Goal: Task Accomplishment & Management: Complete application form

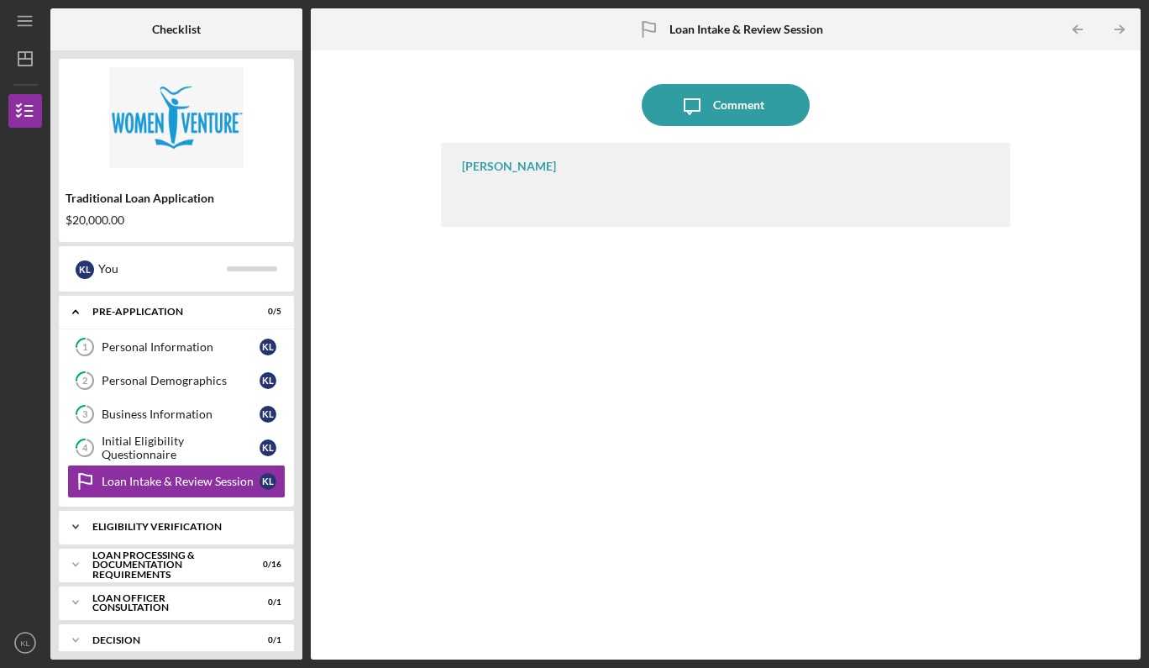
click at [230, 527] on div "Eligibility Verification" at bounding box center [182, 527] width 181 height 10
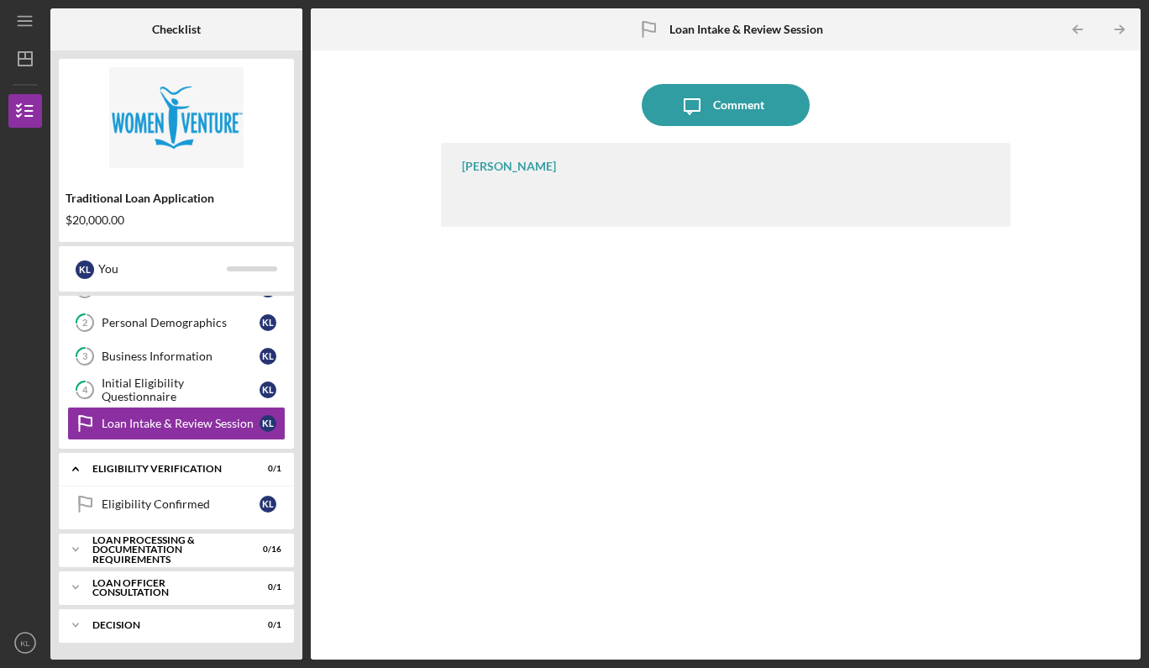
scroll to position [58, 0]
click at [197, 548] on div "Loan Processing & Documentation Requirements" at bounding box center [182, 549] width 181 height 19
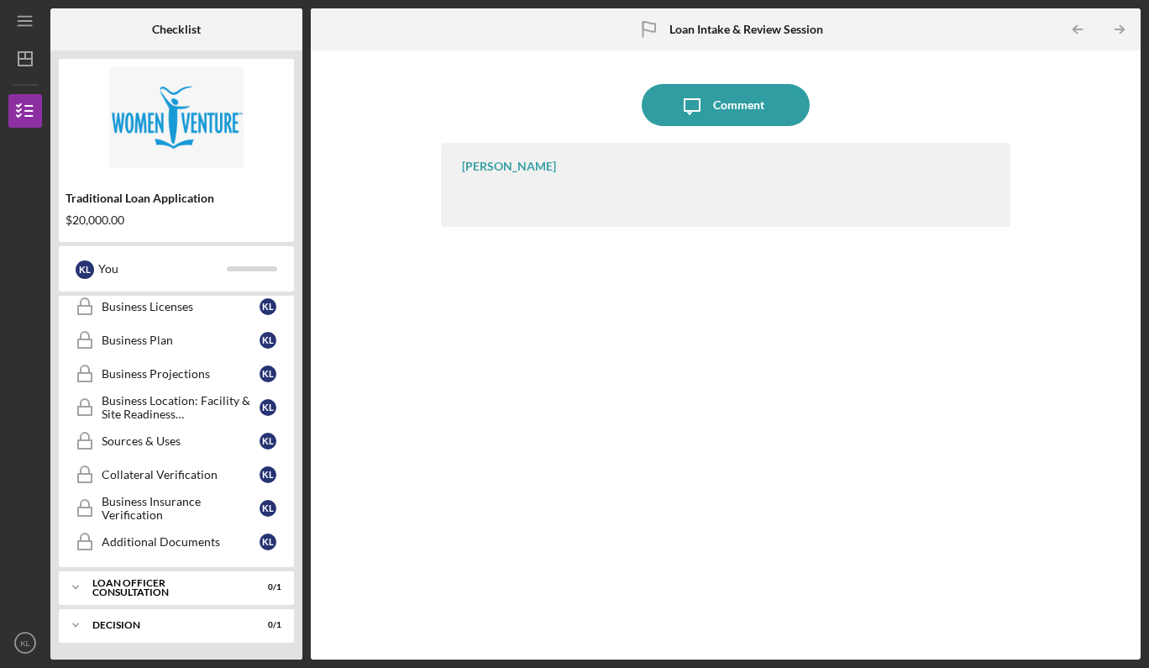
scroll to position [605, 0]
click at [165, 587] on div "Loan Officer Consultation" at bounding box center [182, 587] width 181 height 10
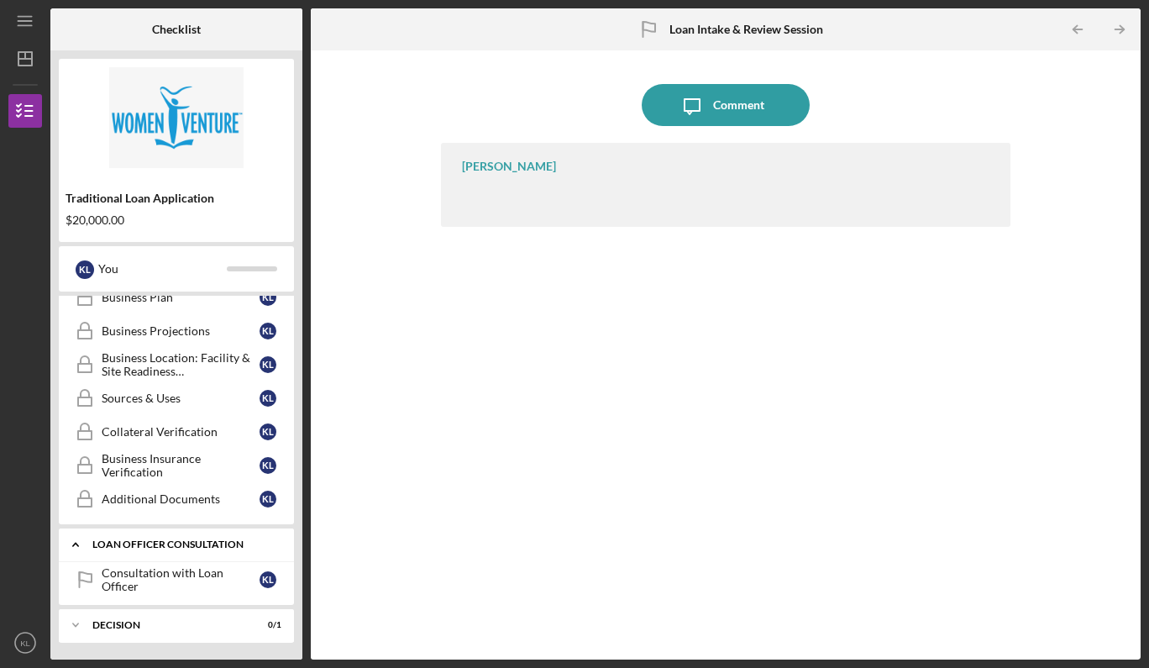
scroll to position [647, 0]
click at [186, 582] on div "Consultation with Loan Officer" at bounding box center [181, 579] width 158 height 27
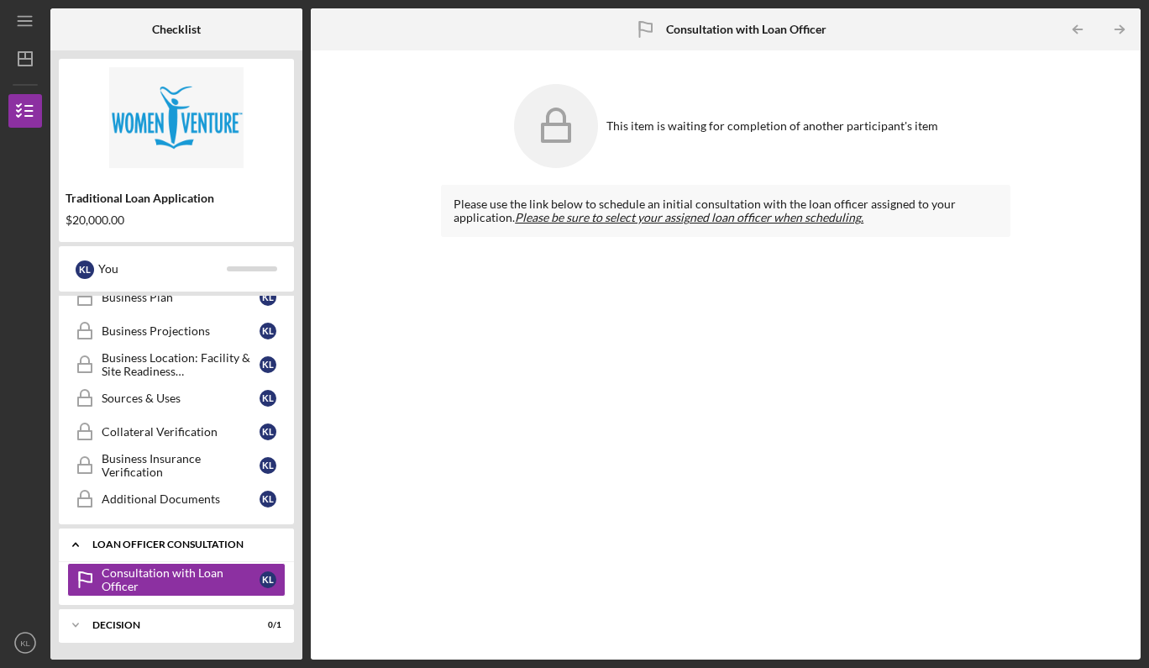
click at [222, 539] on div "Loan Officer Consultation" at bounding box center [182, 544] width 181 height 10
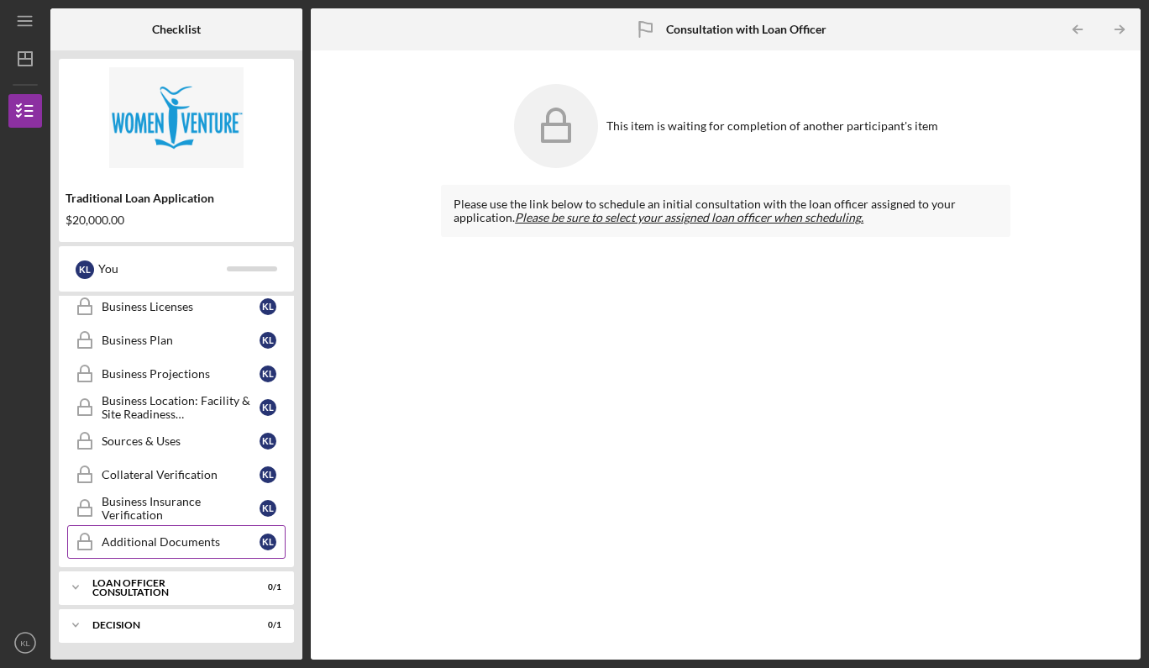
click at [222, 541] on div "Additional Documents" at bounding box center [181, 541] width 158 height 13
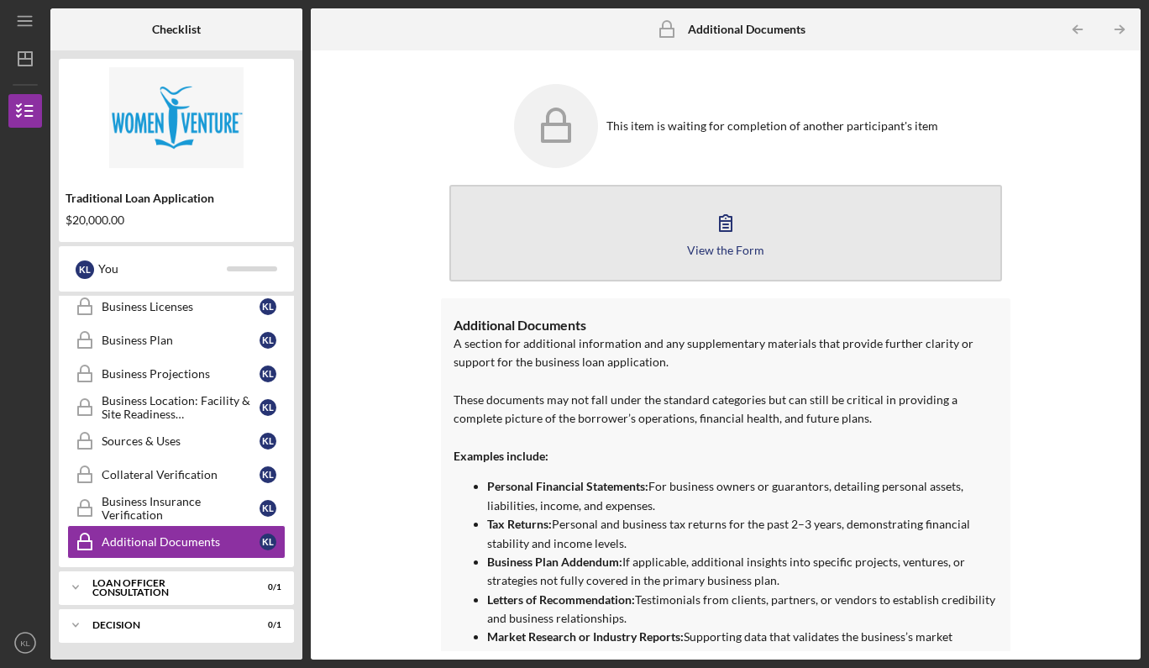
click at [727, 222] on icon "button" at bounding box center [726, 223] width 12 height 16
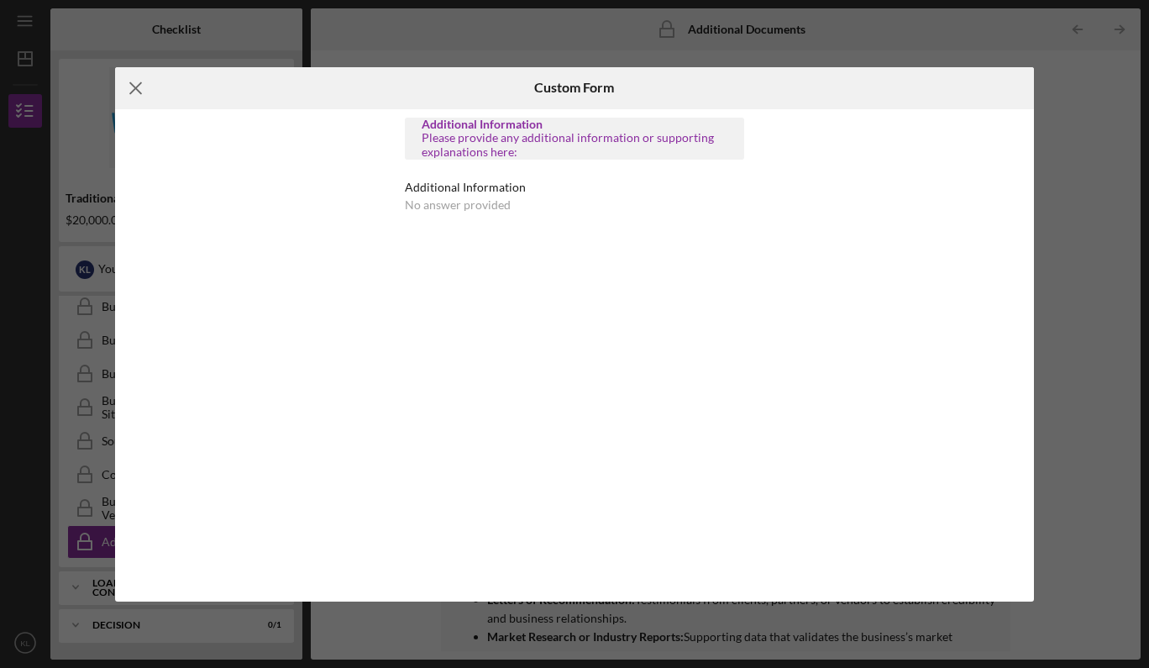
click at [134, 92] on icon "Icon/Menu Close" at bounding box center [136, 88] width 42 height 42
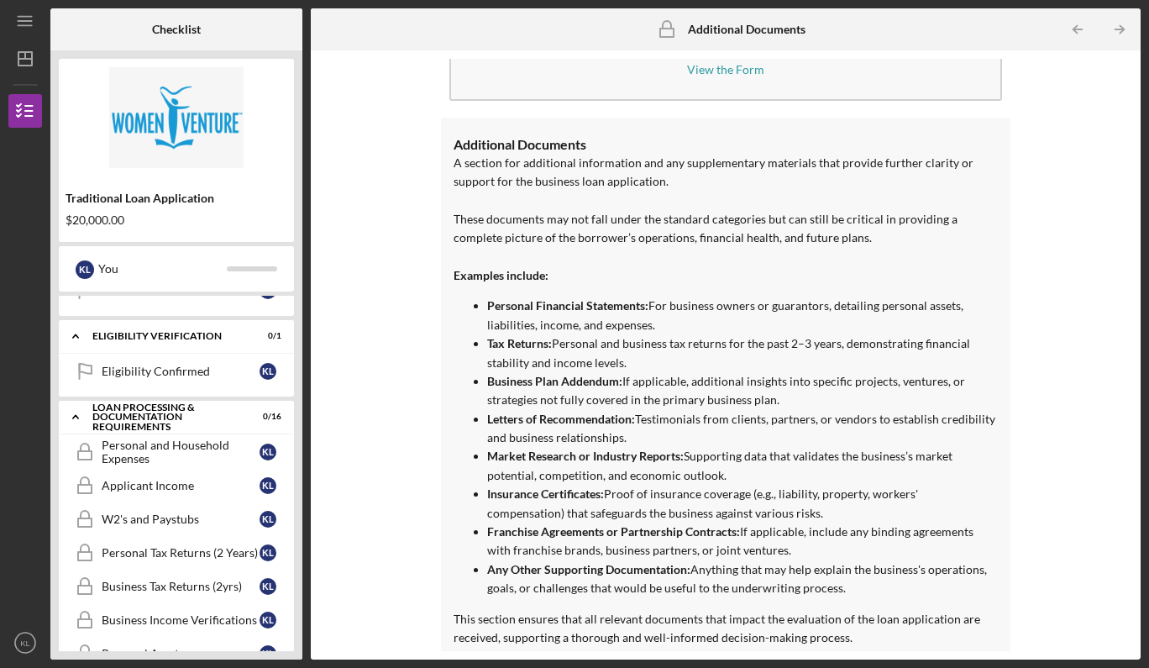
scroll to position [192, 0]
click at [155, 452] on div "Personal and Household Expenses" at bounding box center [181, 450] width 158 height 27
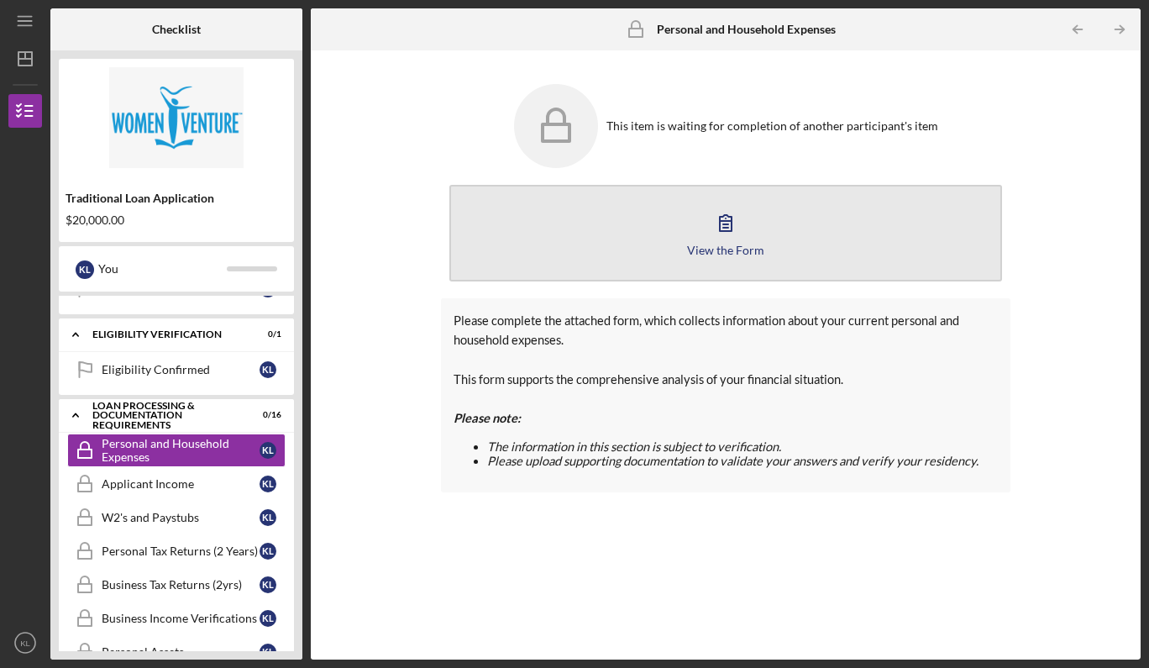
click at [722, 218] on icon "button" at bounding box center [726, 223] width 42 height 42
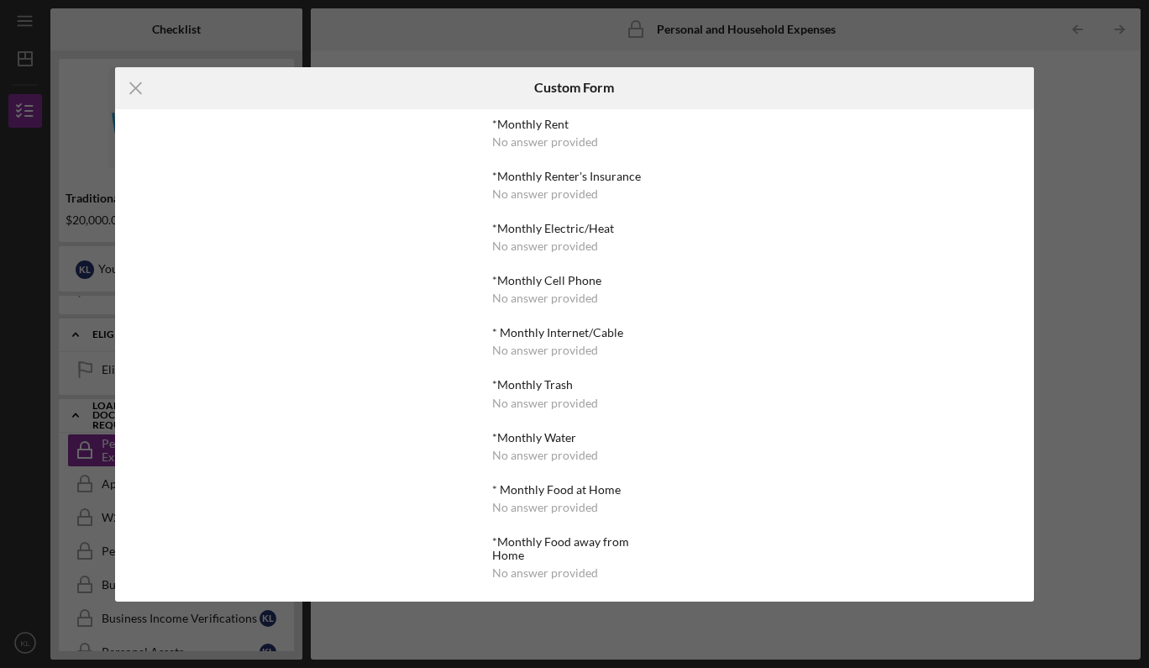
click at [521, 148] on div "No answer provided" at bounding box center [545, 141] width 106 height 13
click at [132, 91] on line at bounding box center [135, 87] width 11 height 11
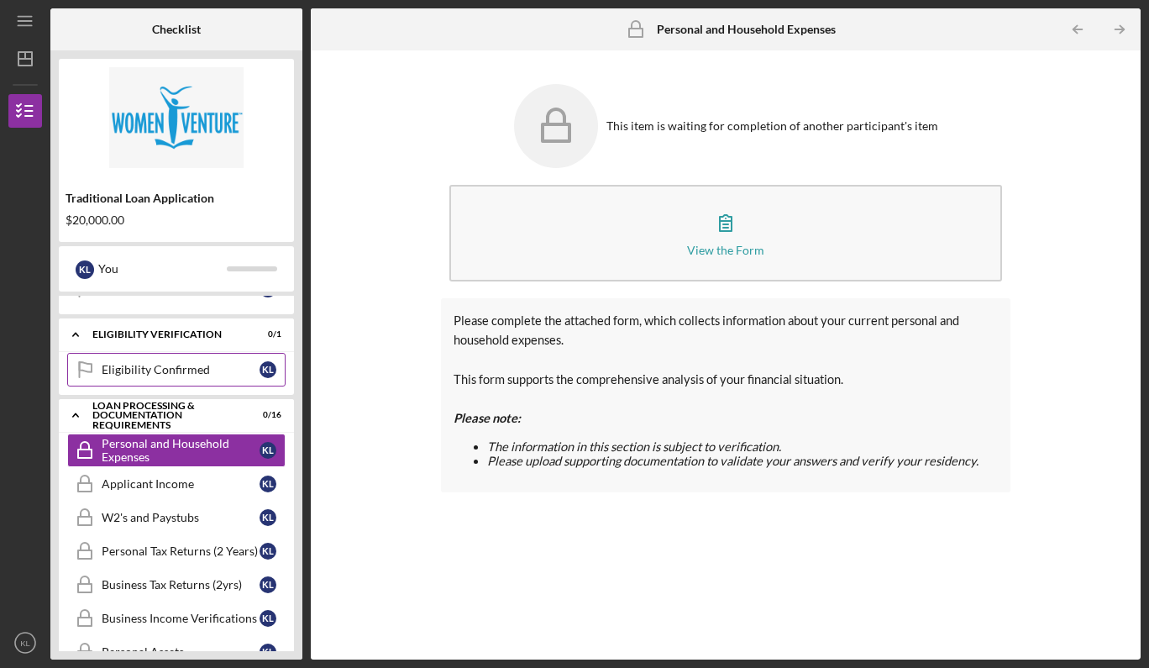
click at [140, 371] on div "Eligibility Confirmed" at bounding box center [181, 369] width 158 height 13
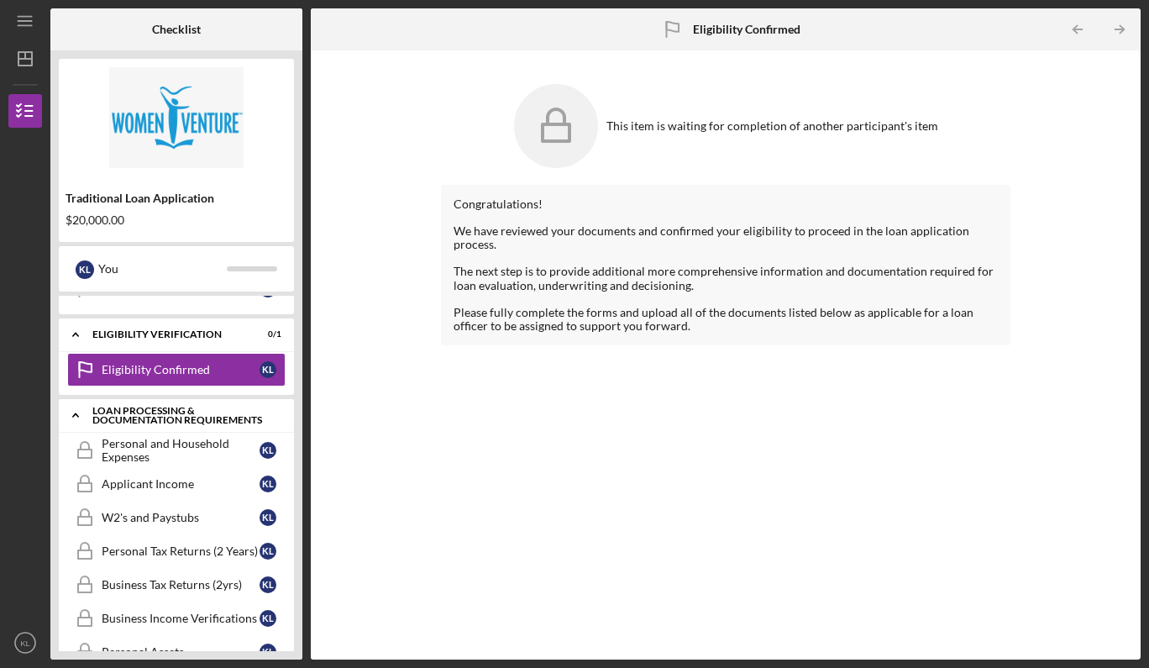
click at [173, 413] on div "Loan Processing & Documentation Requirements" at bounding box center [182, 415] width 181 height 19
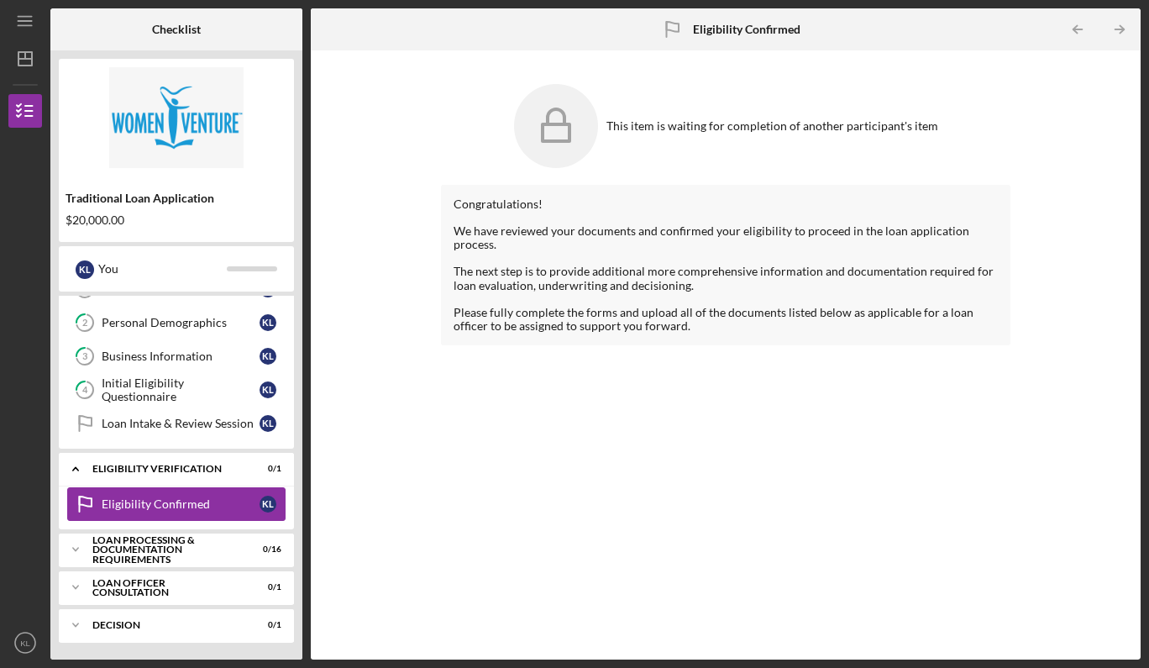
click at [152, 507] on div "Eligibility Confirmed" at bounding box center [181, 503] width 158 height 13
click at [147, 545] on div "Loan Processing & Documentation Requirements" at bounding box center [182, 549] width 181 height 19
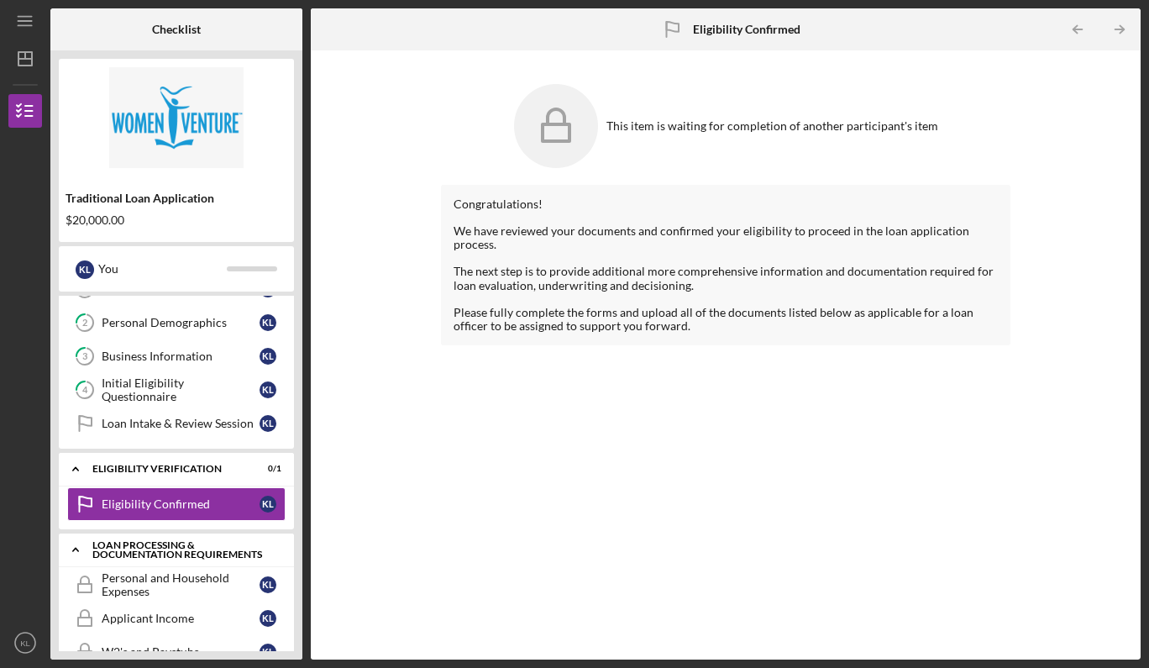
click at [158, 549] on div "Loan Processing & Documentation Requirements" at bounding box center [182, 549] width 181 height 19
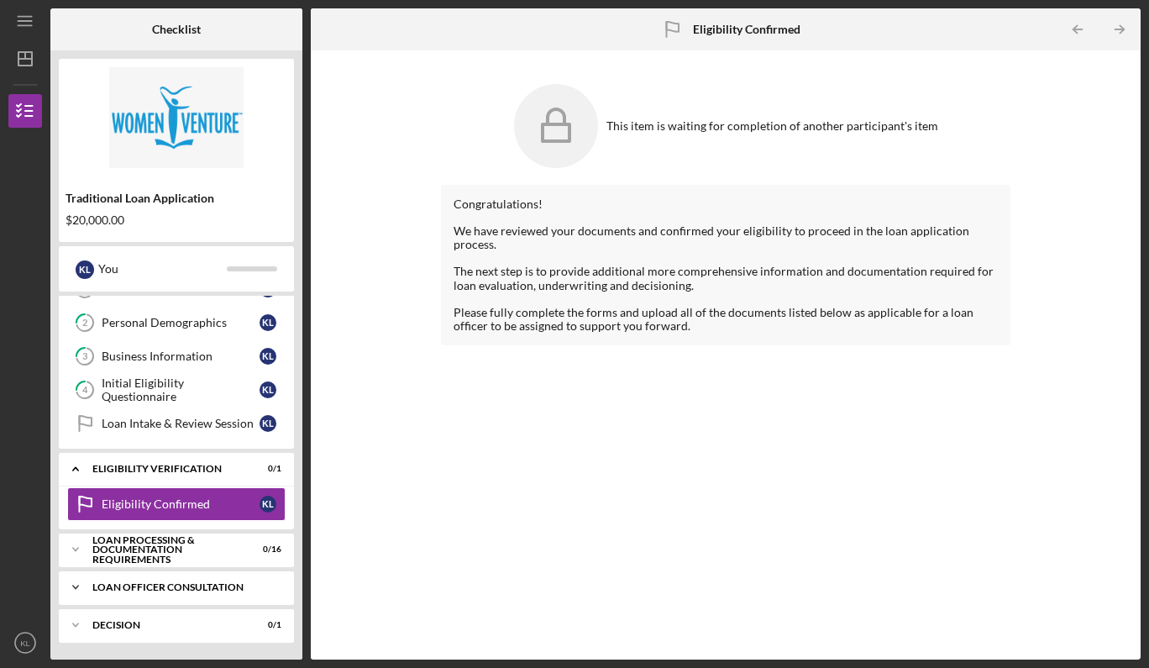
click at [145, 585] on div "Loan Officer Consultation" at bounding box center [182, 587] width 181 height 10
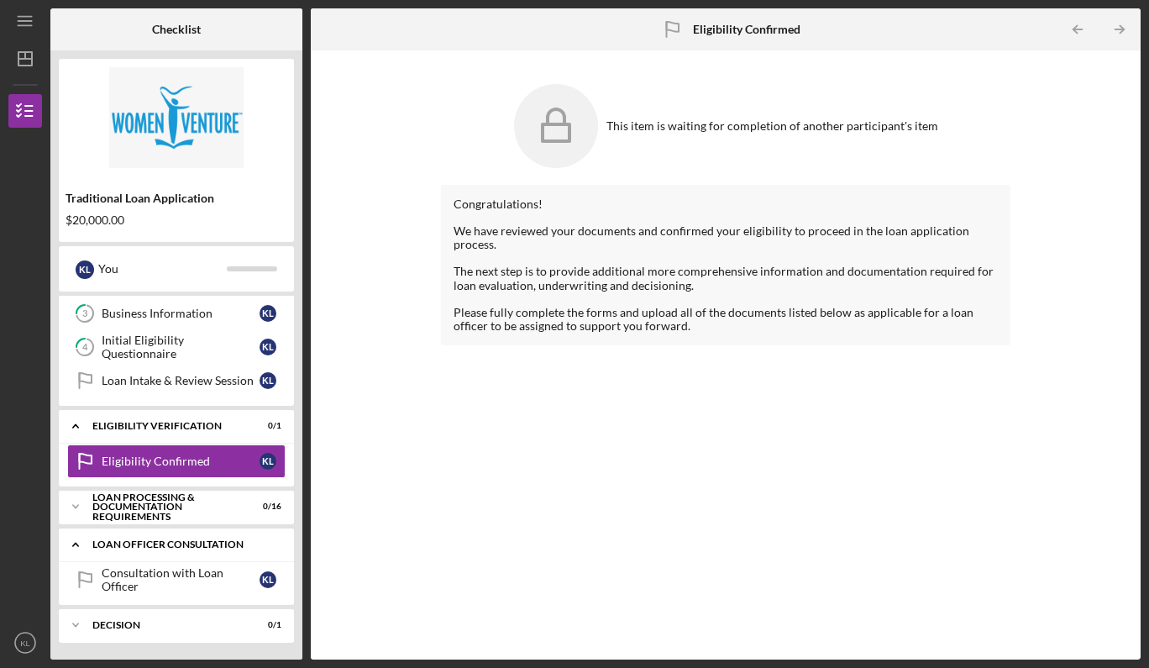
scroll to position [101, 0]
click at [145, 583] on div "Consultation with Loan Officer" at bounding box center [181, 579] width 158 height 27
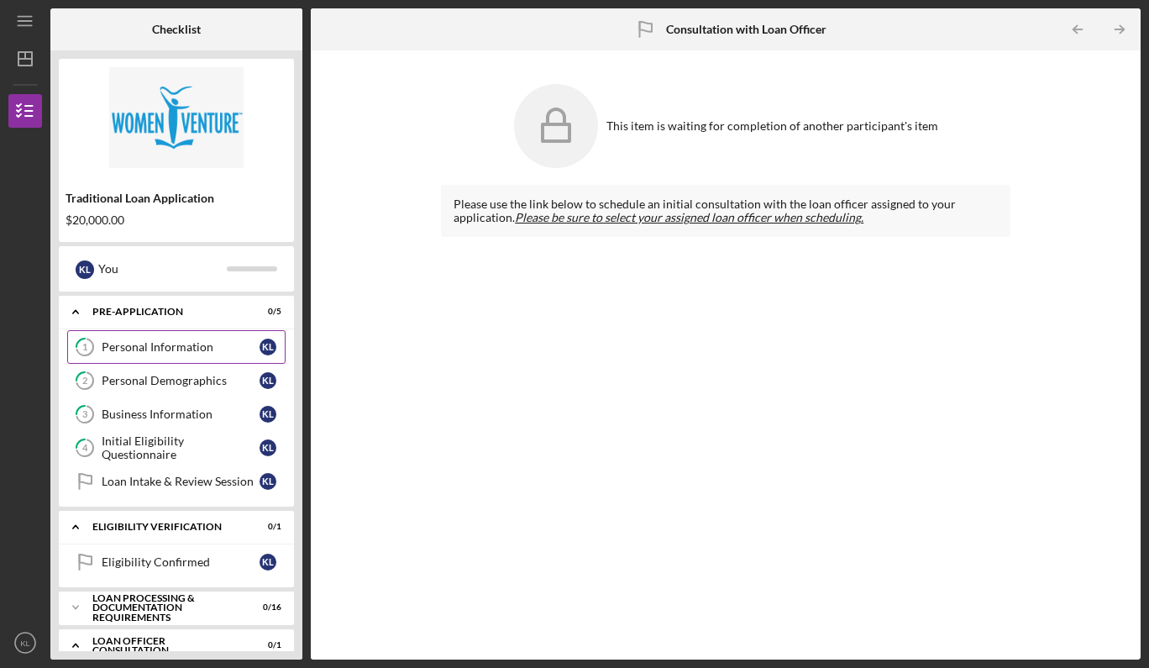
click at [160, 350] on div "Personal Information" at bounding box center [181, 346] width 158 height 13
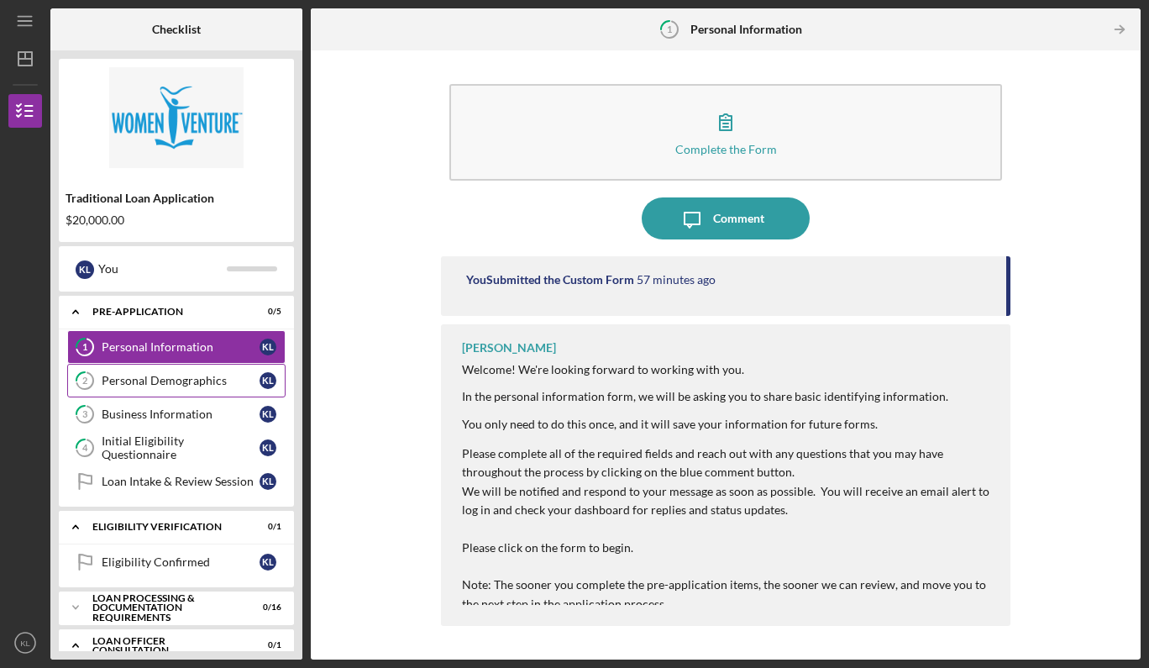
click at [162, 380] on div "Personal Demographics" at bounding box center [181, 380] width 158 height 13
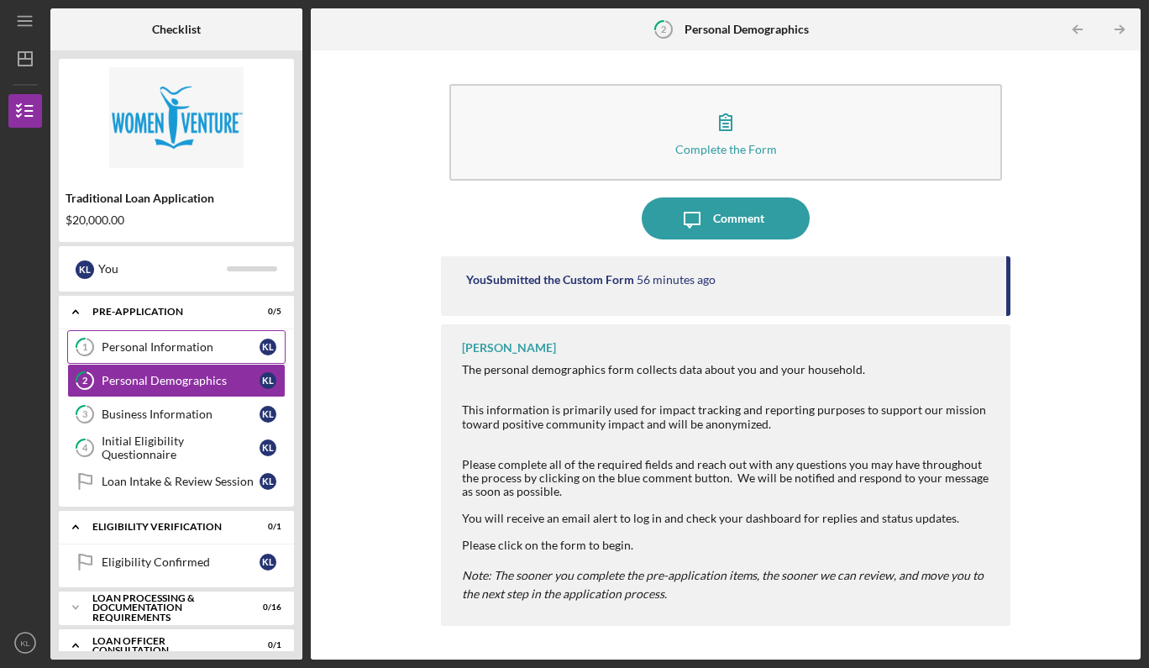
click at [170, 349] on div "Personal Information" at bounding box center [181, 346] width 158 height 13
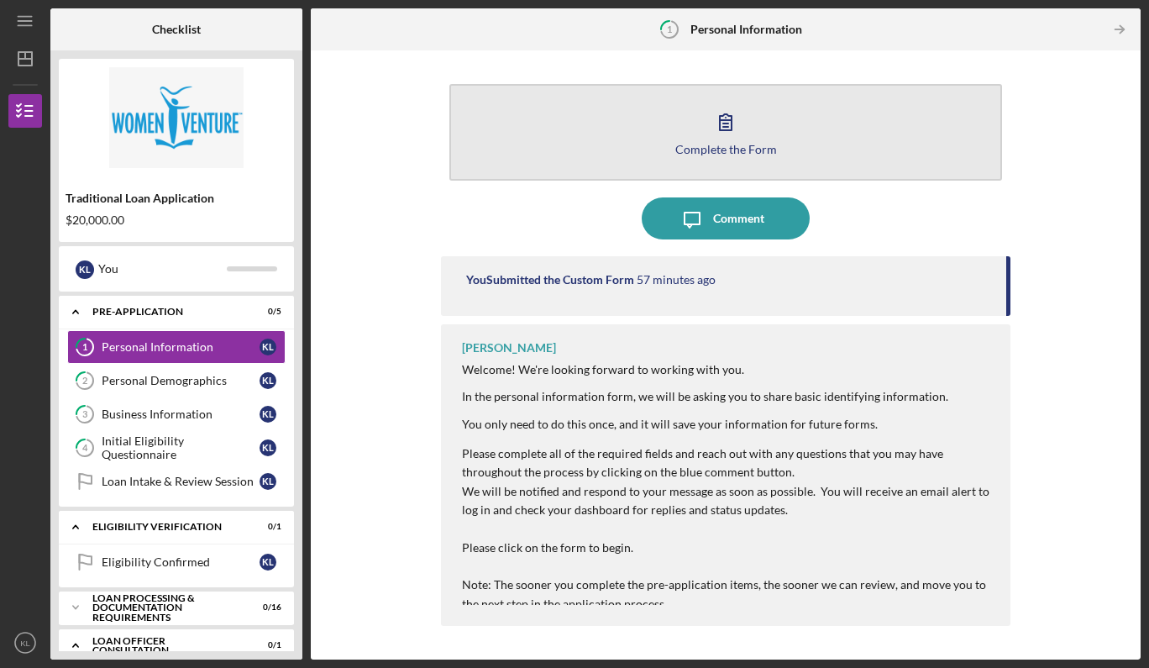
click at [729, 123] on icon "button" at bounding box center [726, 122] width 42 height 42
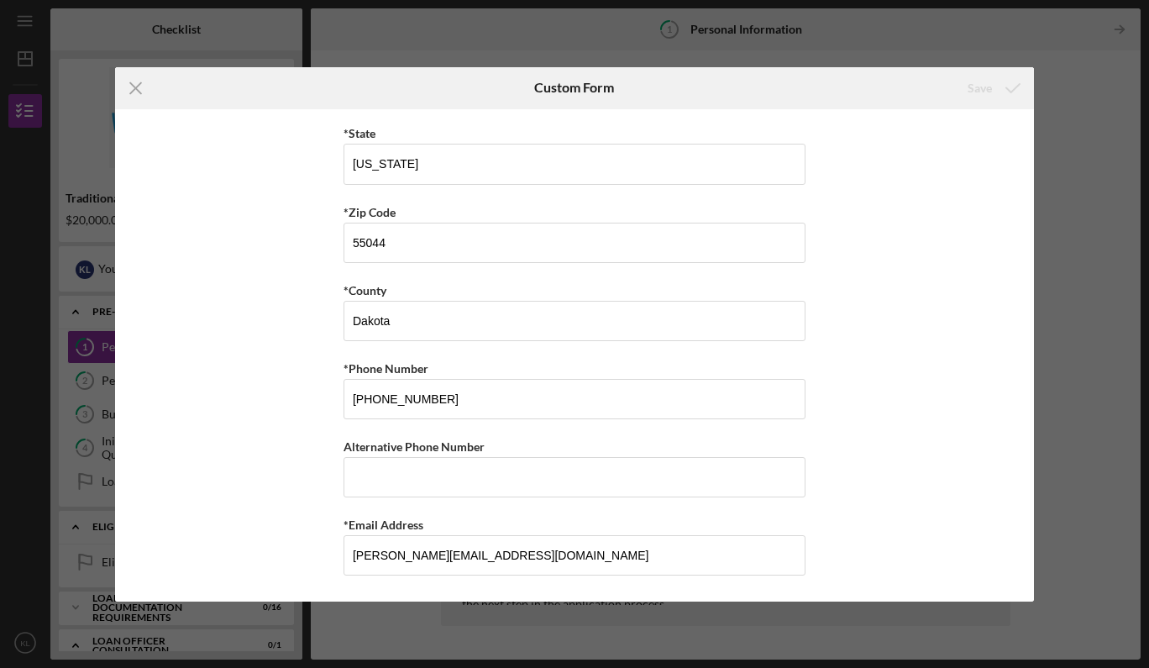
scroll to position [506, 0]
click at [1083, 234] on div "Icon/Menu Close Custom Form Save *First Name [PERSON_NAME] Middle Name Jo *Last…" at bounding box center [574, 334] width 1149 height 668
click at [138, 81] on icon "Icon/Menu Close" at bounding box center [136, 88] width 42 height 42
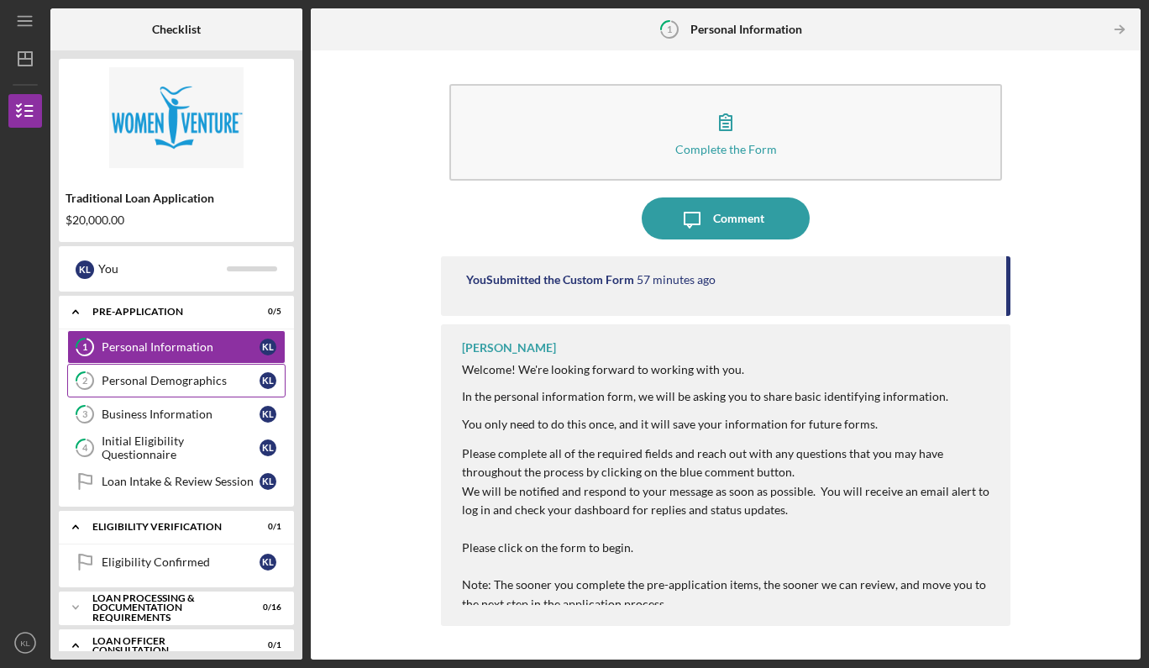
click at [129, 382] on div "Personal Demographics" at bounding box center [181, 380] width 158 height 13
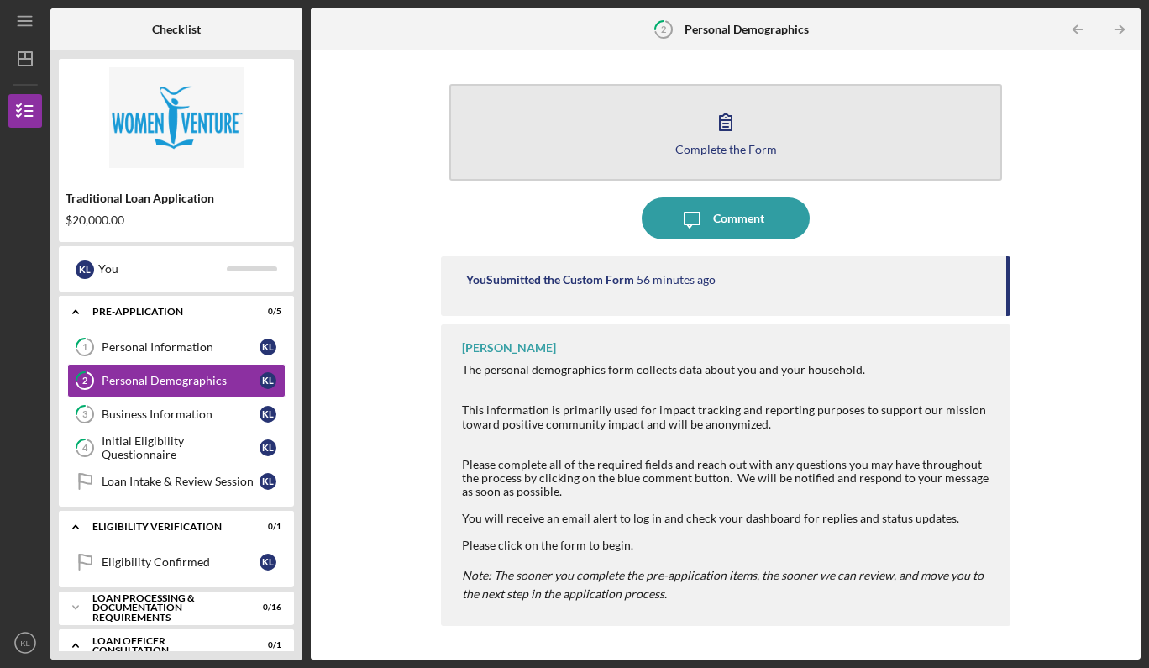
click at [718, 126] on icon "button" at bounding box center [726, 122] width 42 height 42
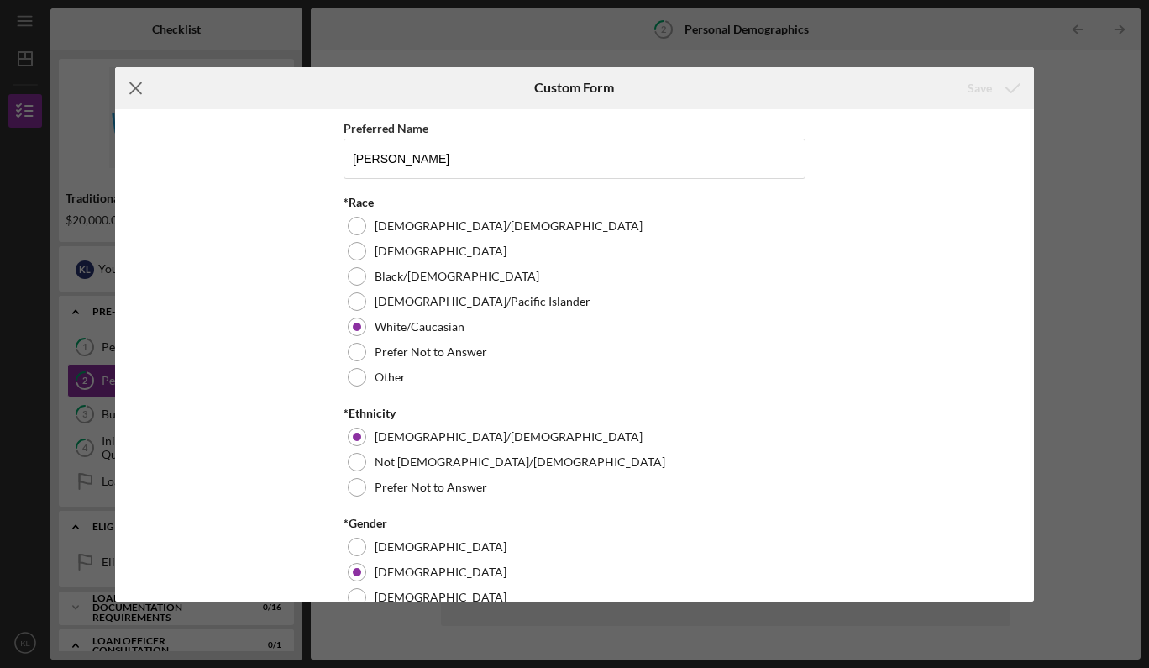
click at [135, 83] on icon "Icon/Menu Close" at bounding box center [136, 88] width 42 height 42
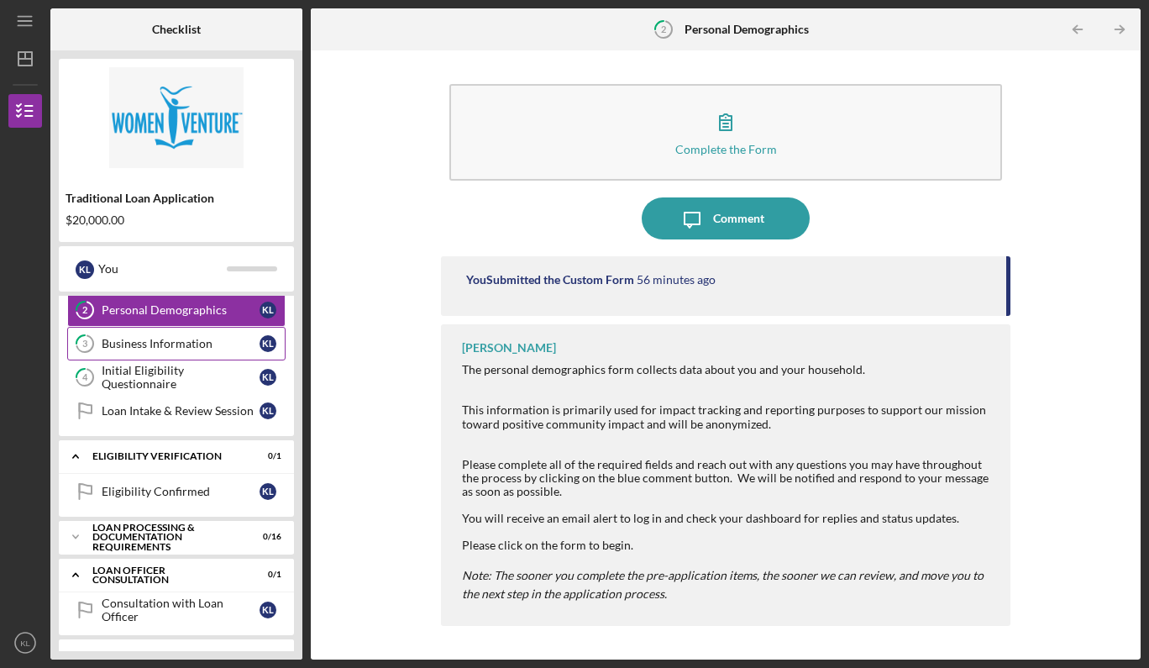
scroll to position [89, 0]
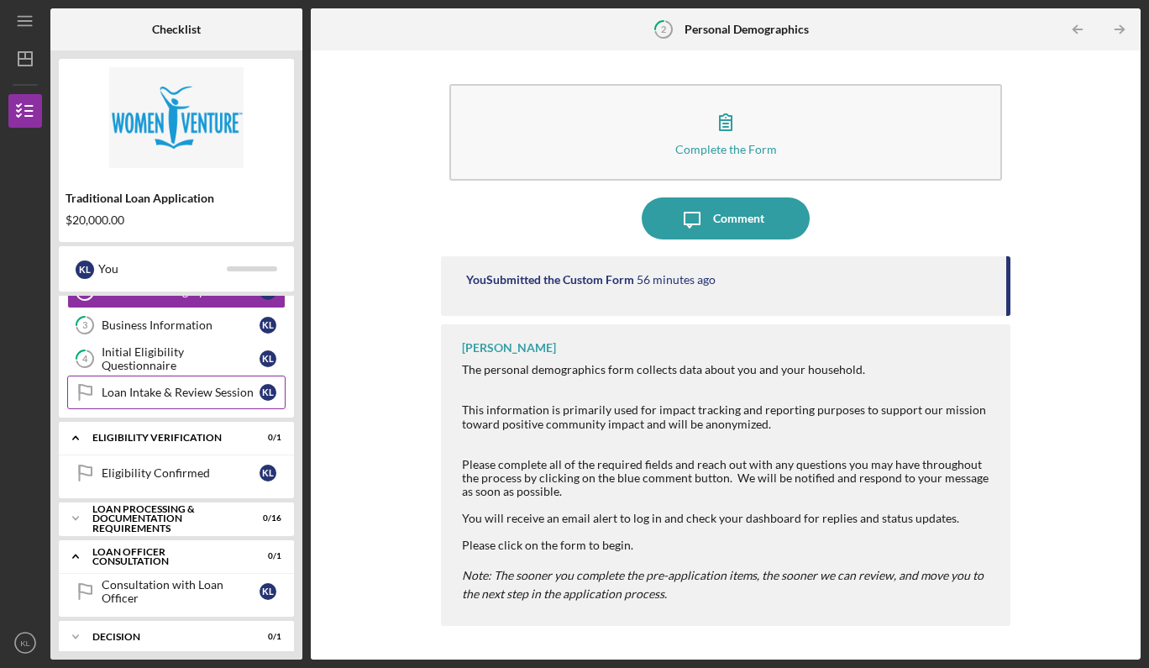
click at [163, 390] on div "Loan Intake & Review Session" at bounding box center [181, 391] width 158 height 13
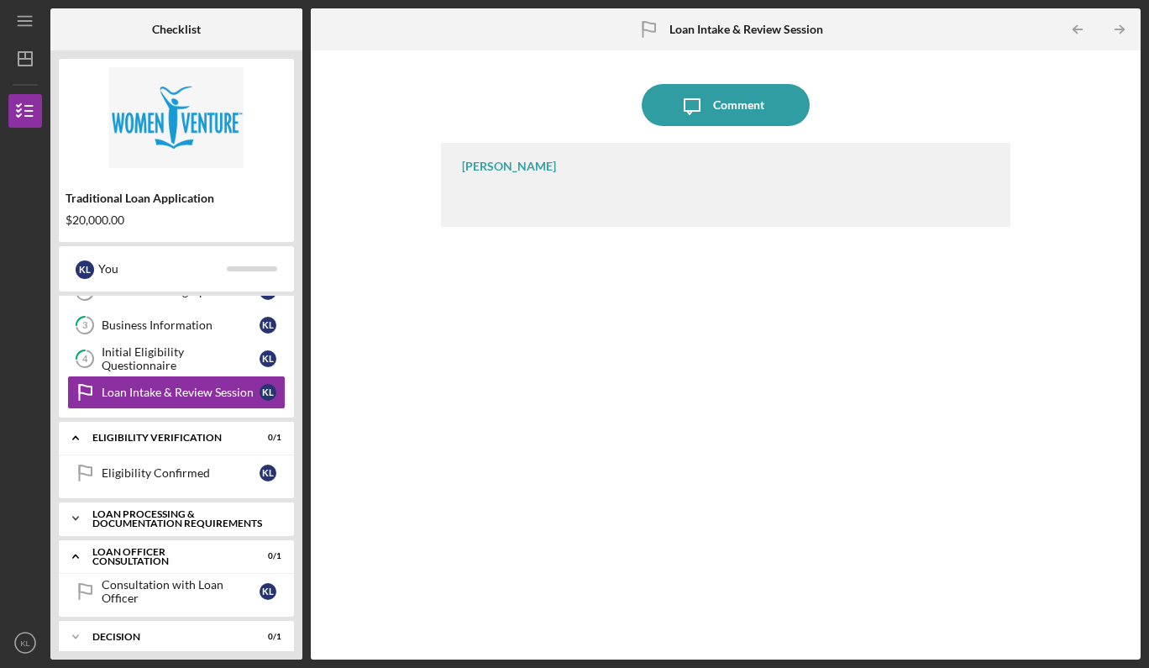
click at [143, 513] on div "Loan Processing & Documentation Requirements" at bounding box center [182, 518] width 181 height 19
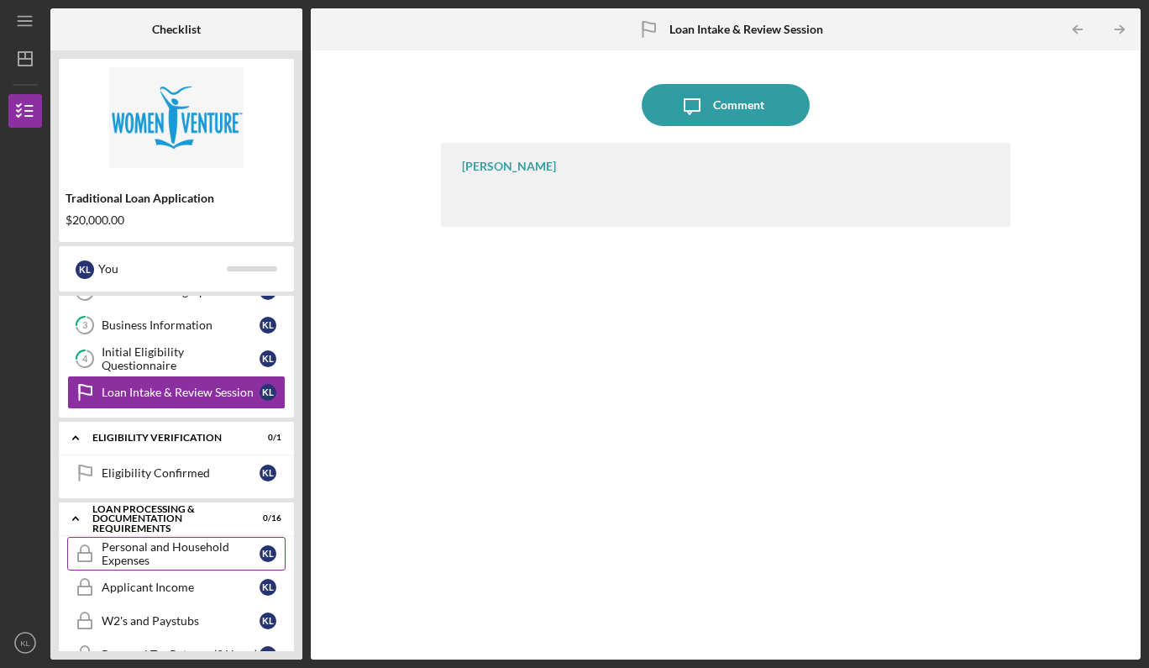
click at [144, 554] on div "Personal and Household Expenses" at bounding box center [181, 553] width 158 height 27
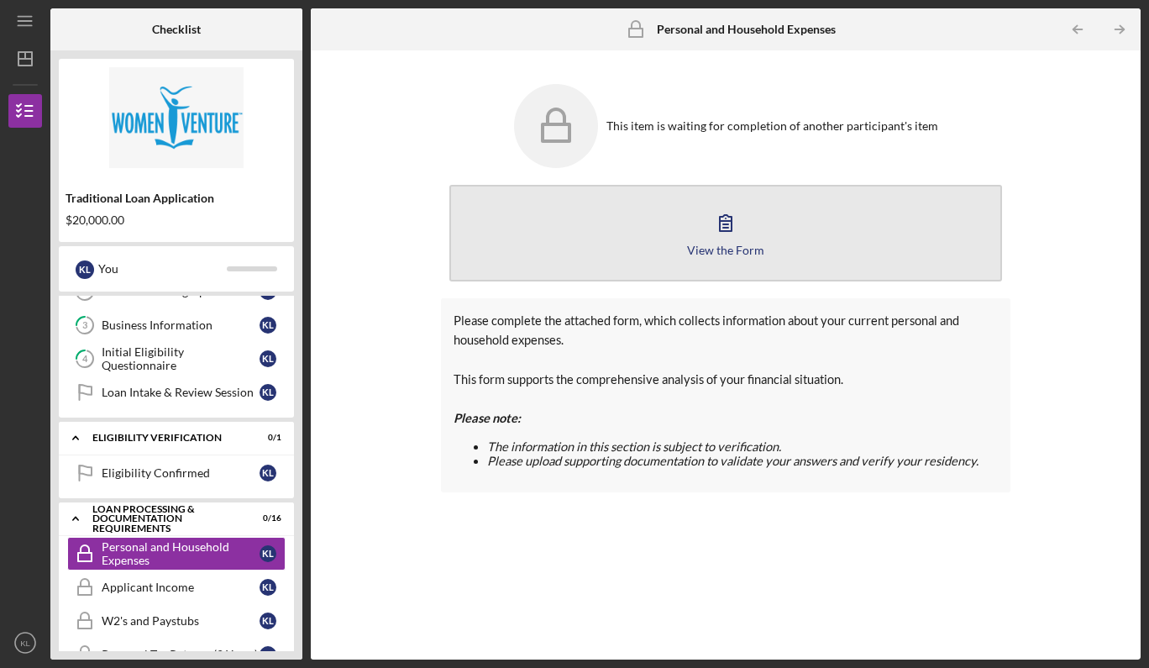
click at [725, 222] on icon "button" at bounding box center [726, 223] width 12 height 16
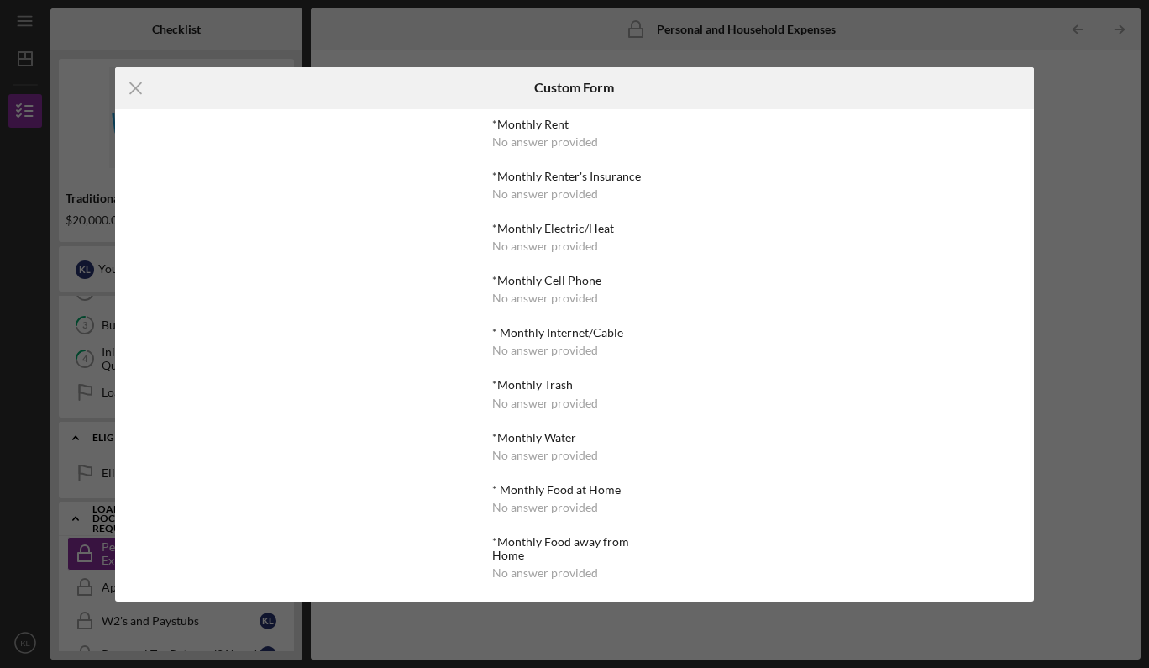
click at [590, 181] on div "*Monthly Renter's Insurance" at bounding box center [574, 176] width 164 height 13
click at [132, 84] on line at bounding box center [135, 87] width 11 height 11
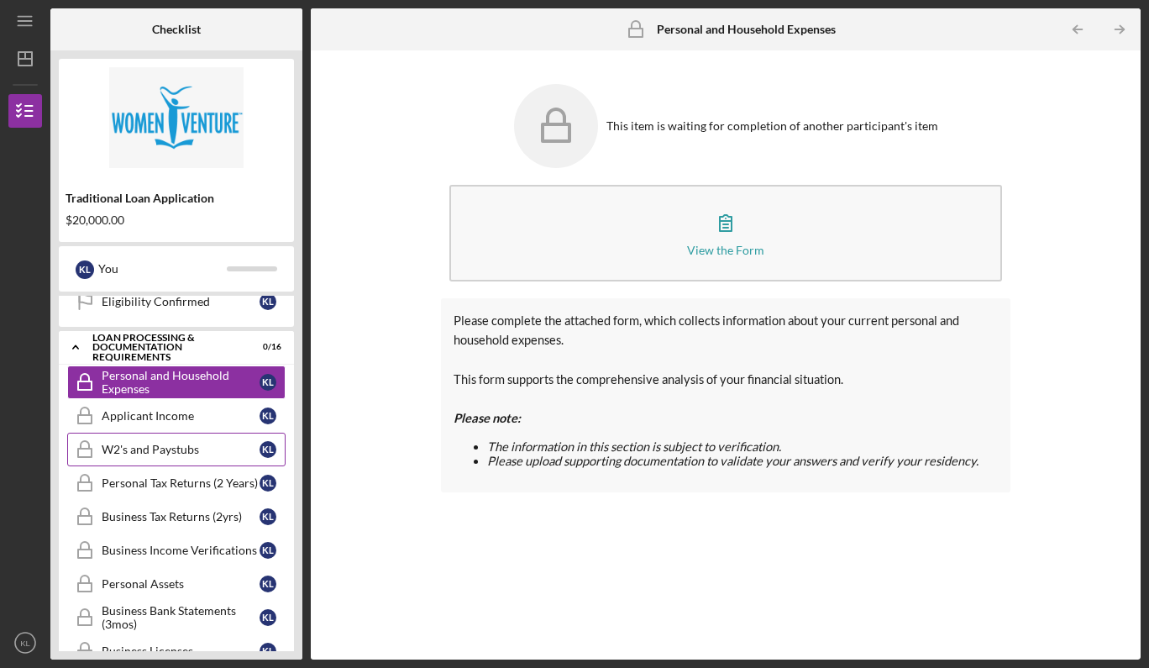
scroll to position [275, 0]
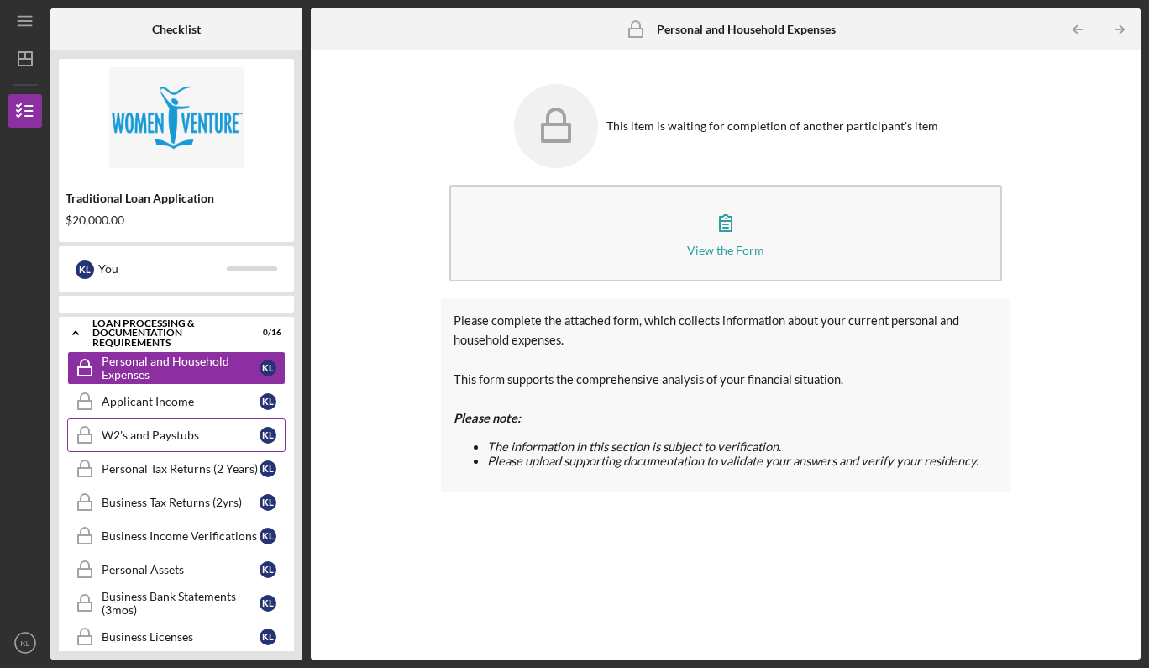
click at [192, 434] on div "W2's and Paystubs" at bounding box center [181, 434] width 158 height 13
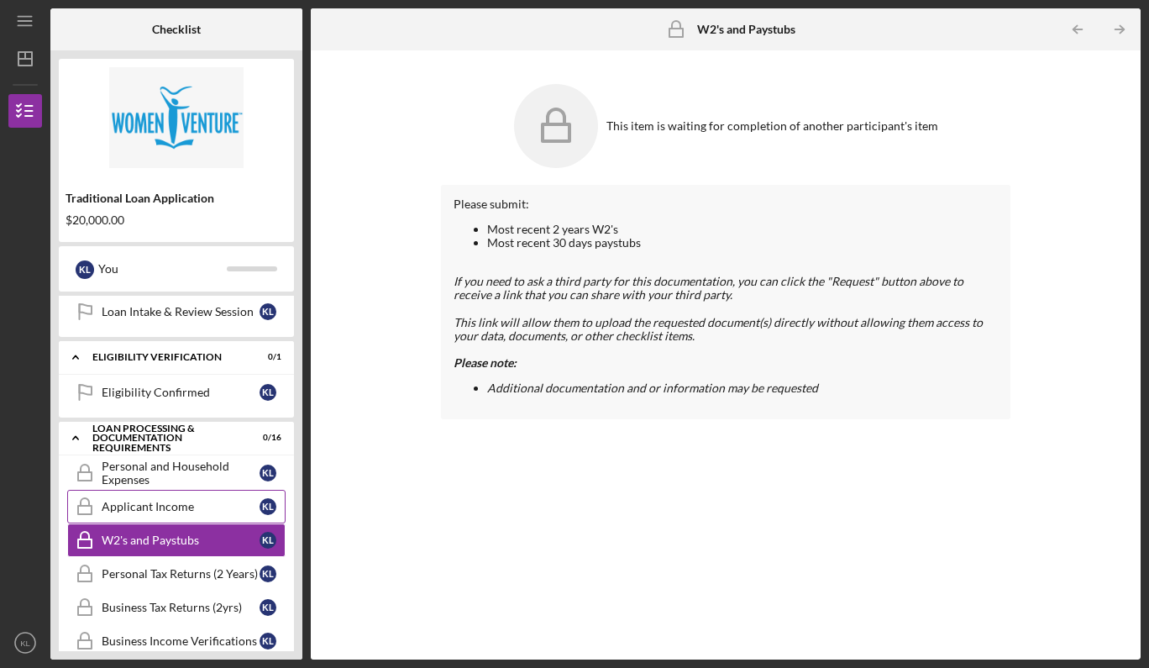
scroll to position [169, 0]
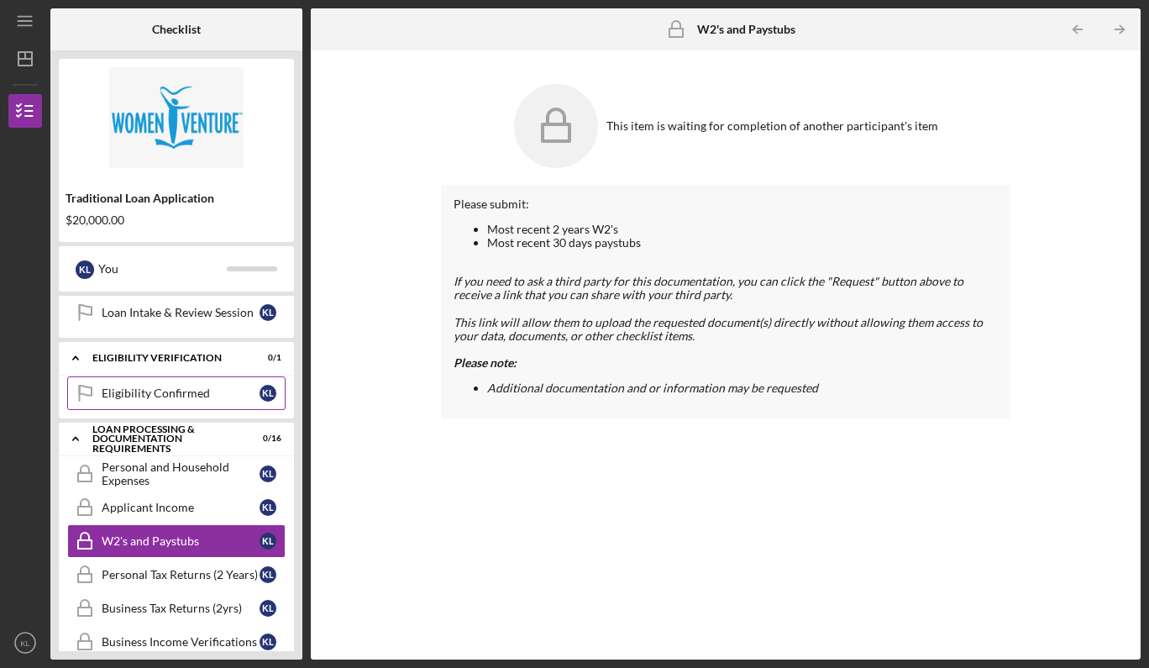
click at [169, 392] on div "Eligibility Confirmed" at bounding box center [181, 392] width 158 height 13
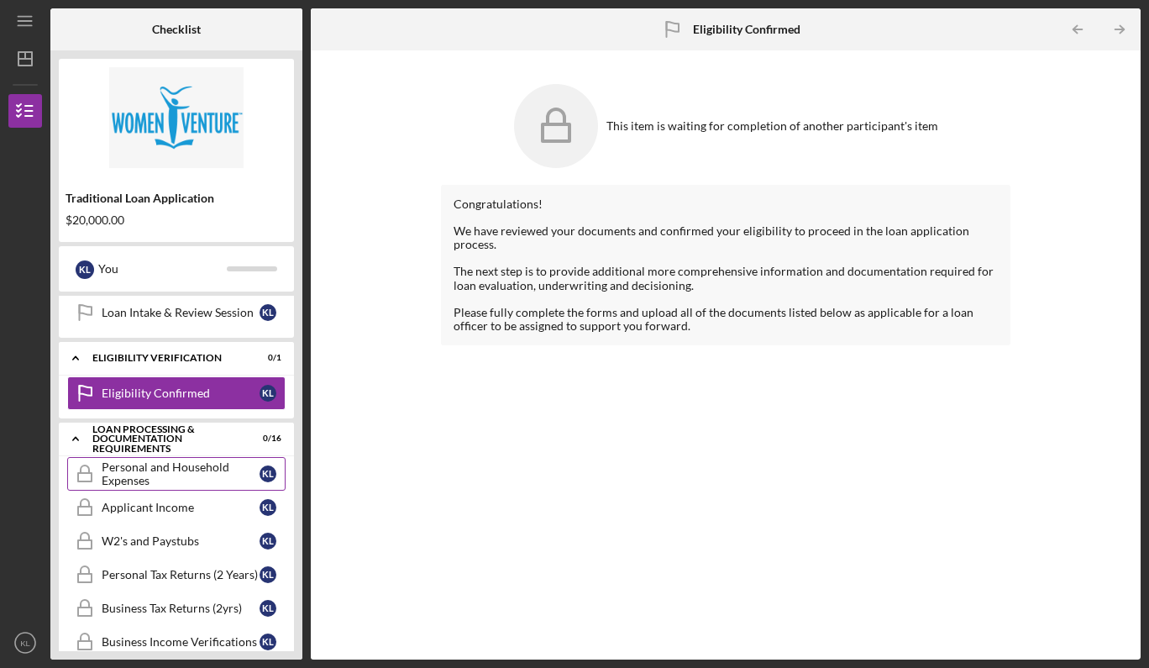
click at [166, 476] on div "Personal and Household Expenses" at bounding box center [181, 473] width 158 height 27
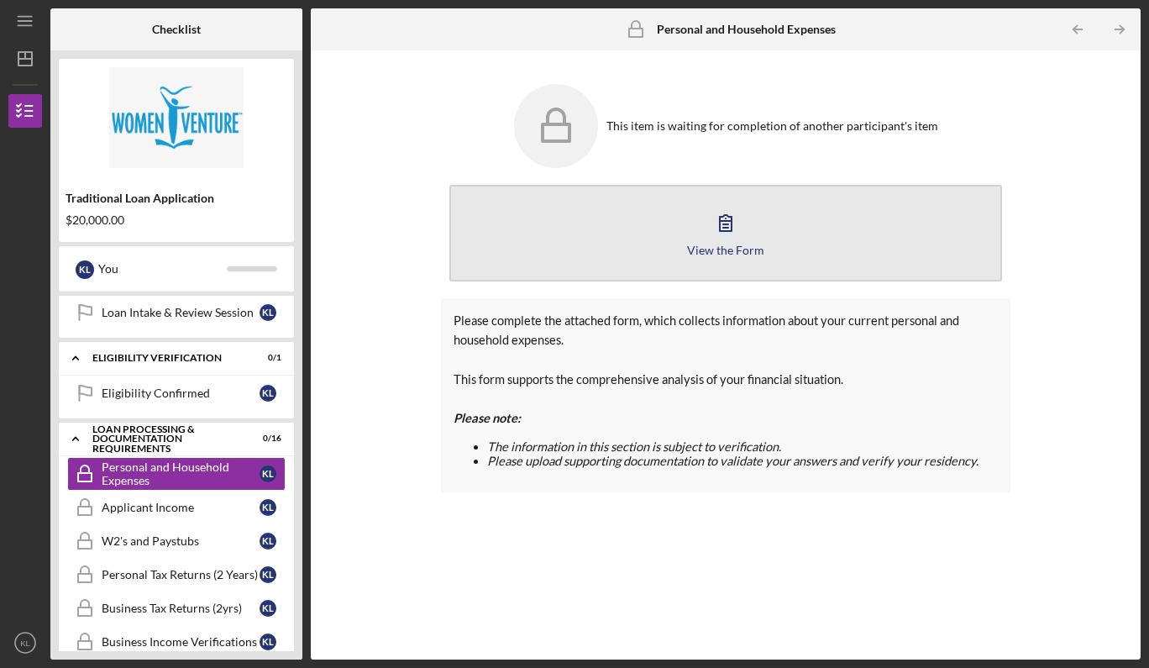
click at [716, 231] on icon "button" at bounding box center [726, 223] width 42 height 42
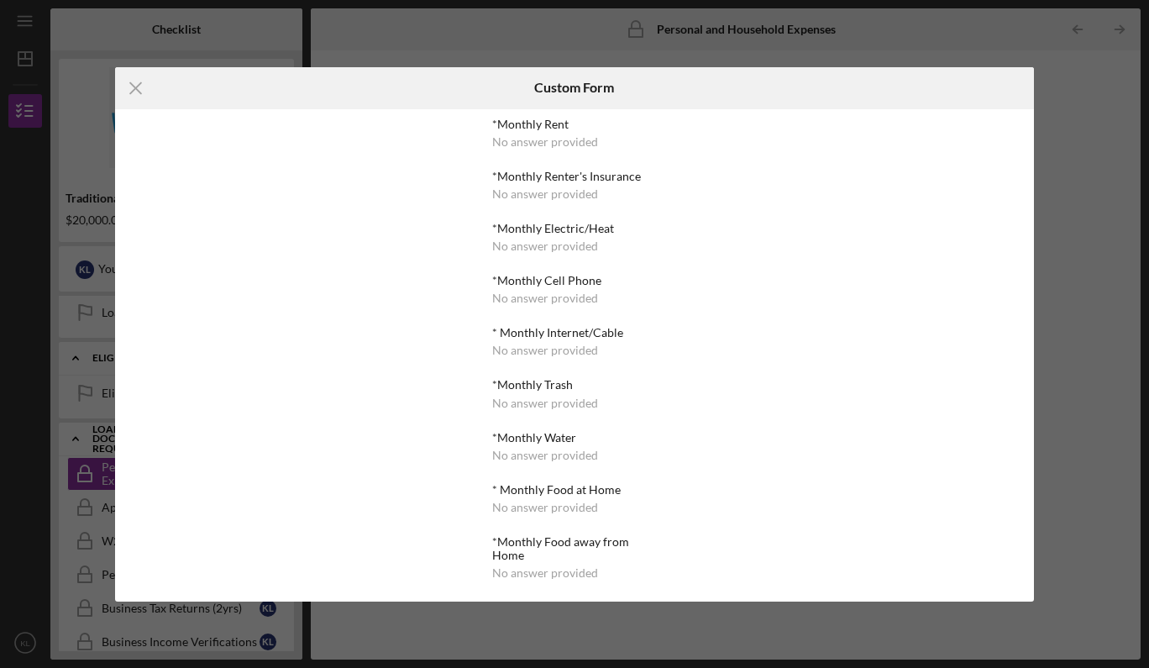
click at [550, 235] on div "*Monthly Electric/Heat No answer provided" at bounding box center [574, 237] width 164 height 31
click at [139, 86] on icon "Icon/Menu Close" at bounding box center [136, 88] width 42 height 42
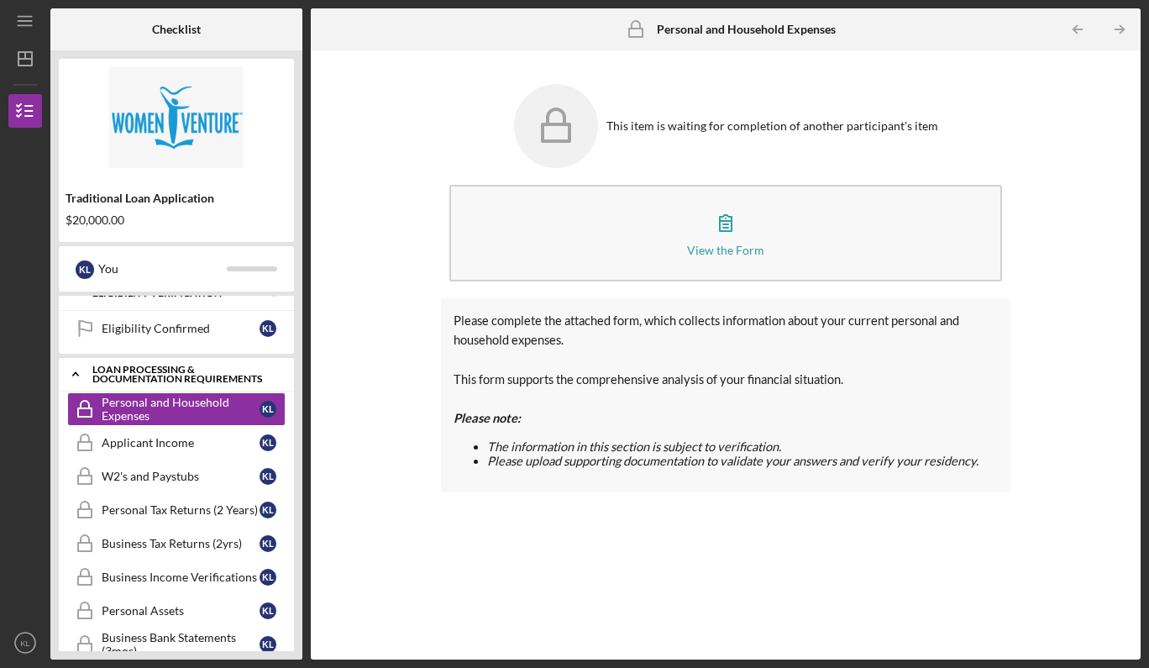
scroll to position [237, 0]
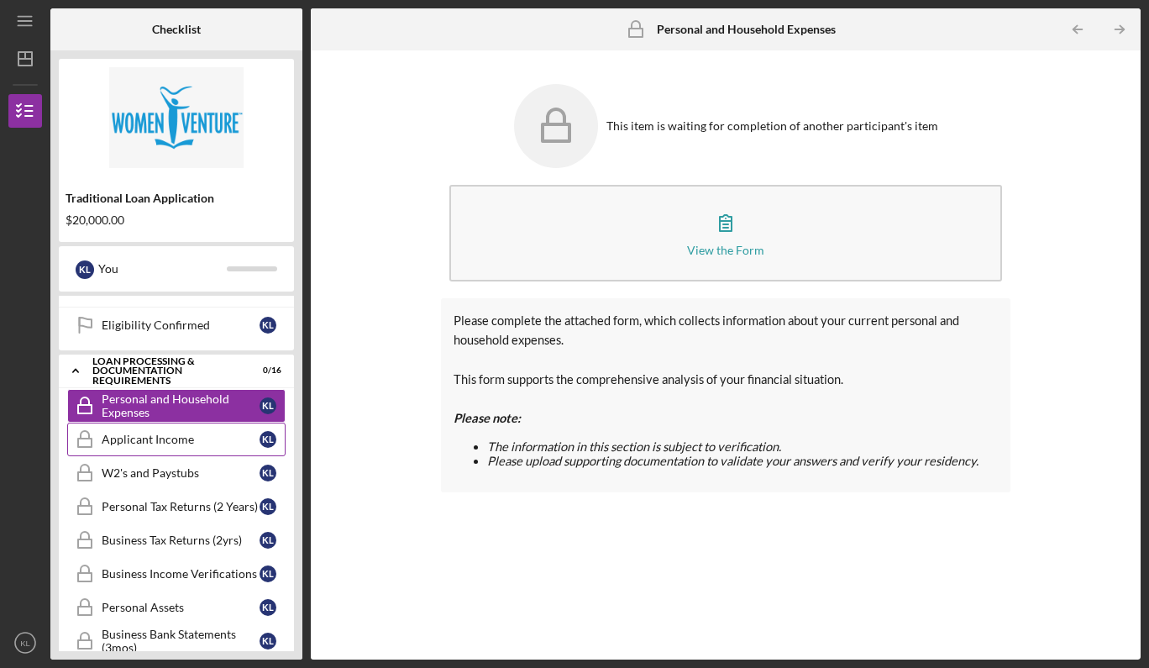
click at [186, 442] on div "Applicant Income" at bounding box center [181, 438] width 158 height 13
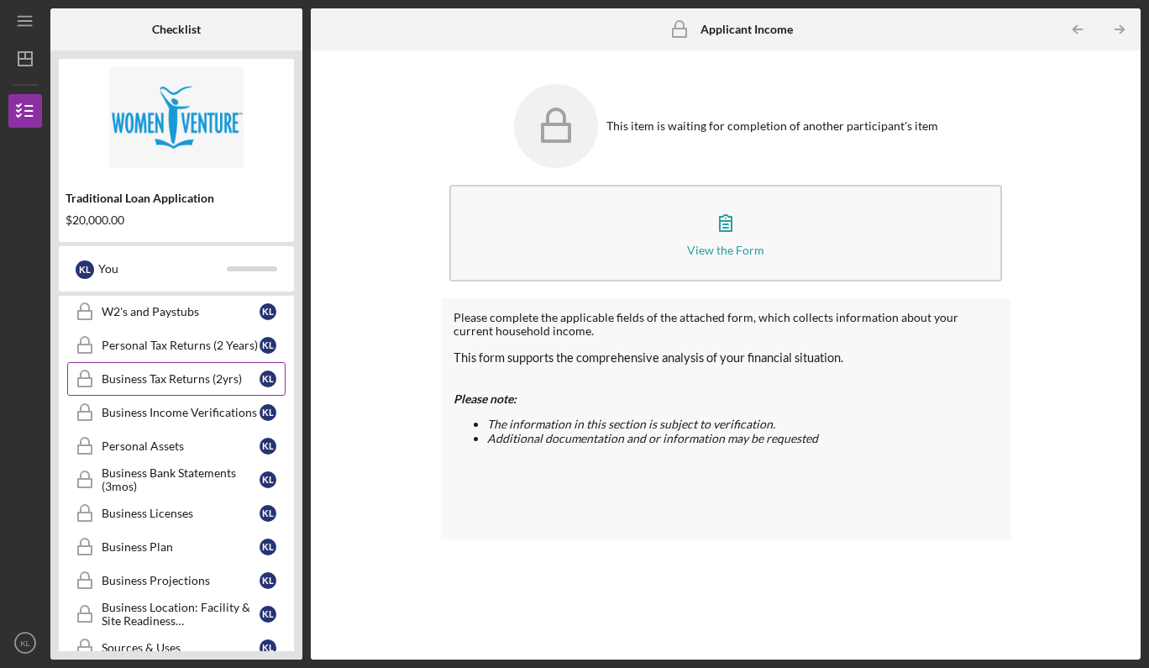
scroll to position [460, 0]
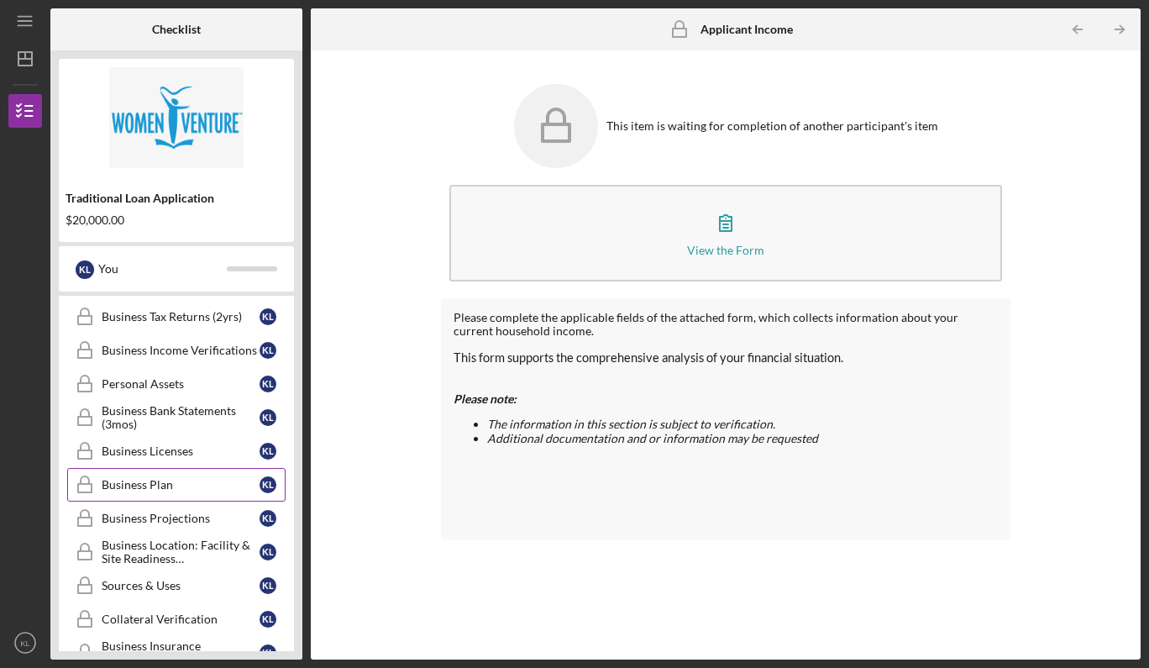
click at [172, 486] on div "Business Plan" at bounding box center [181, 484] width 158 height 13
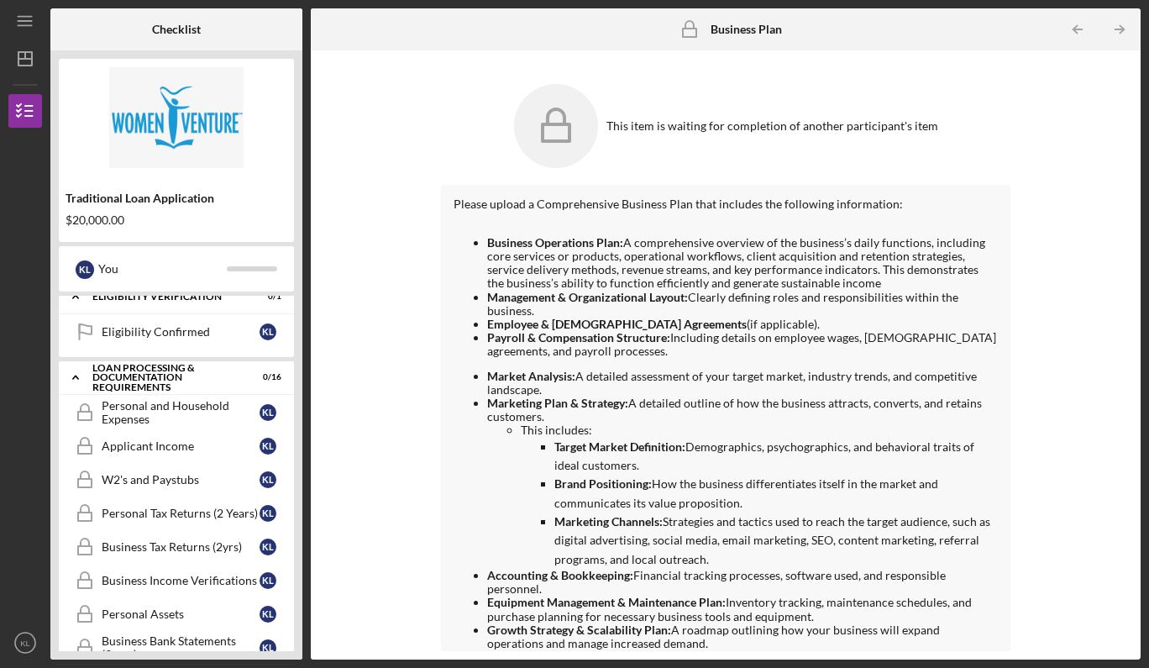
scroll to position [228, 0]
click at [186, 415] on div "Personal and Household Expenses" at bounding box center [181, 414] width 158 height 27
